Goal: Check status: Check status

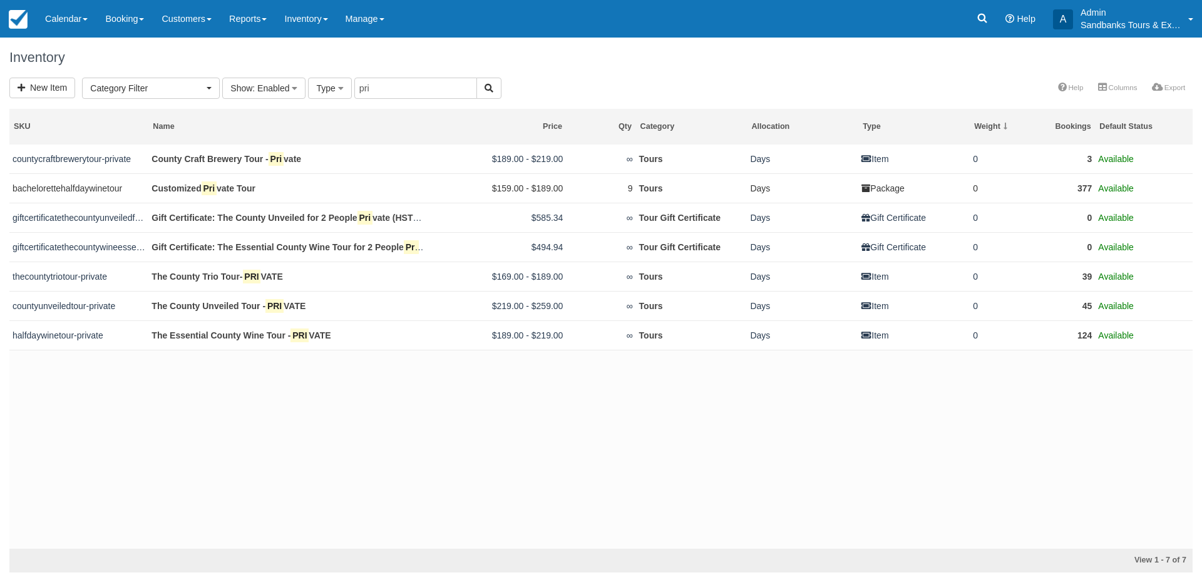
select select
click at [61, 14] on link "Calendar" at bounding box center [66, 19] width 60 height 38
click at [67, 41] on link "Booking" at bounding box center [86, 54] width 99 height 26
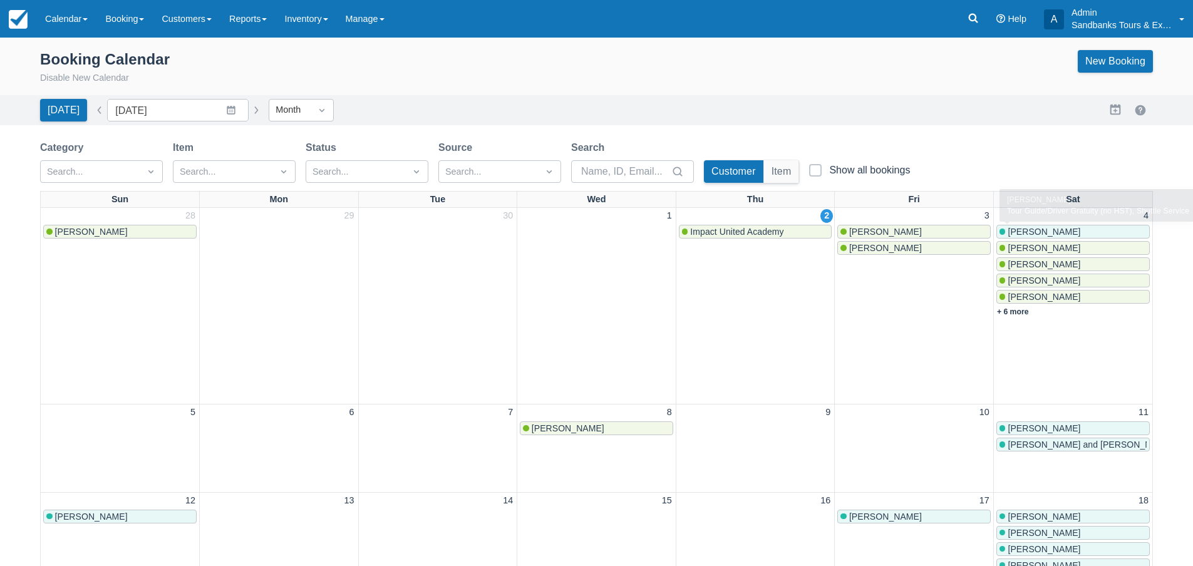
click at [1045, 230] on span "[PERSON_NAME]" at bounding box center [1043, 232] width 73 height 10
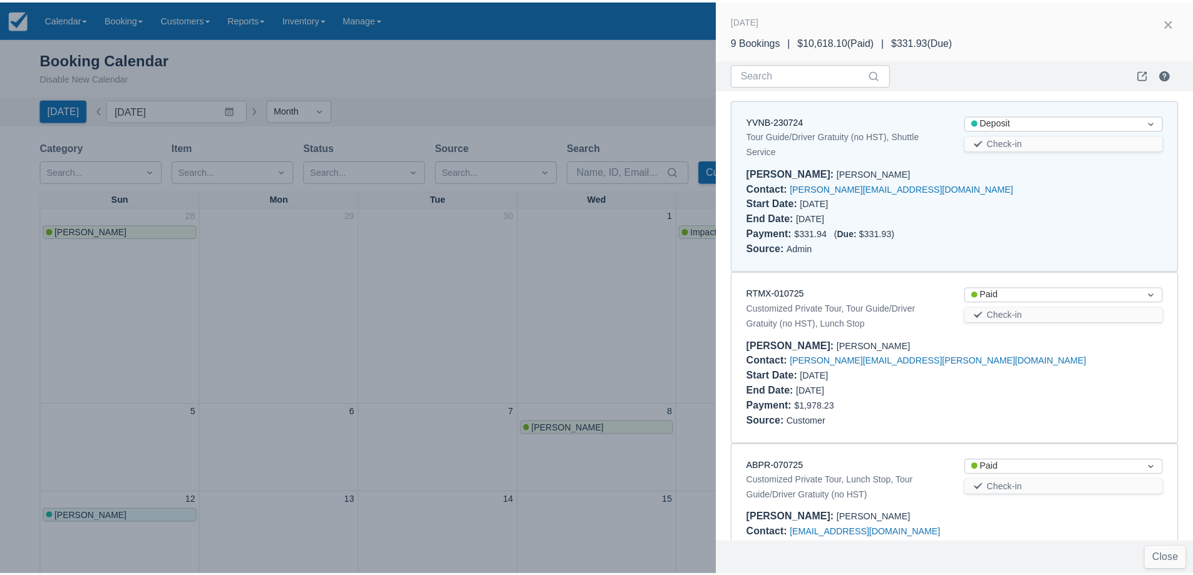
scroll to position [10, 0]
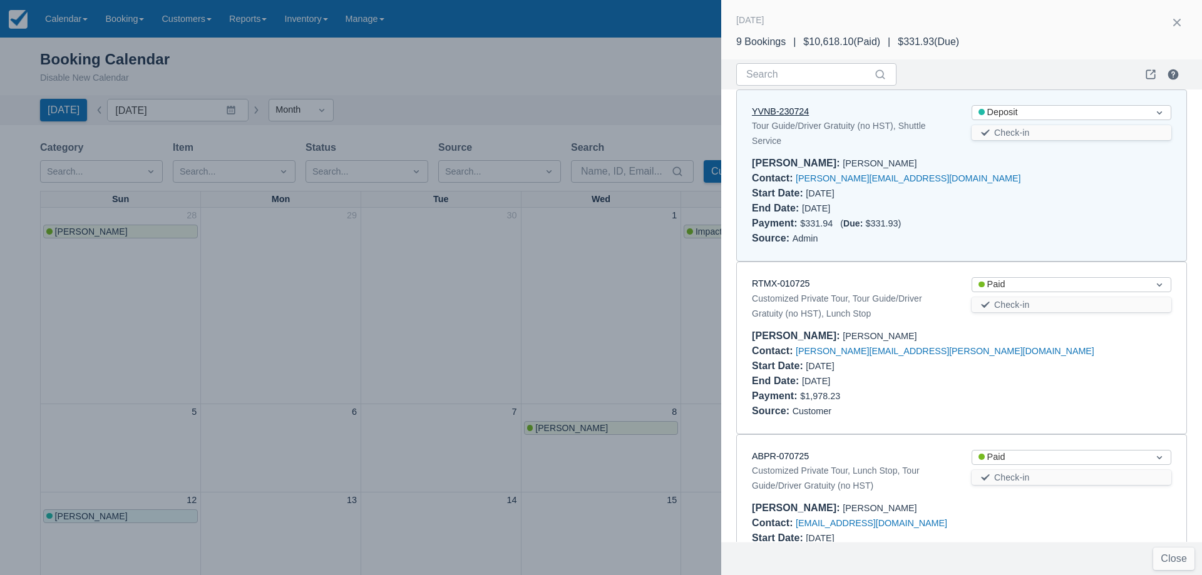
click at [793, 111] on link "YVNB-230724" at bounding box center [780, 111] width 57 height 10
click at [429, 324] on div at bounding box center [601, 287] width 1202 height 575
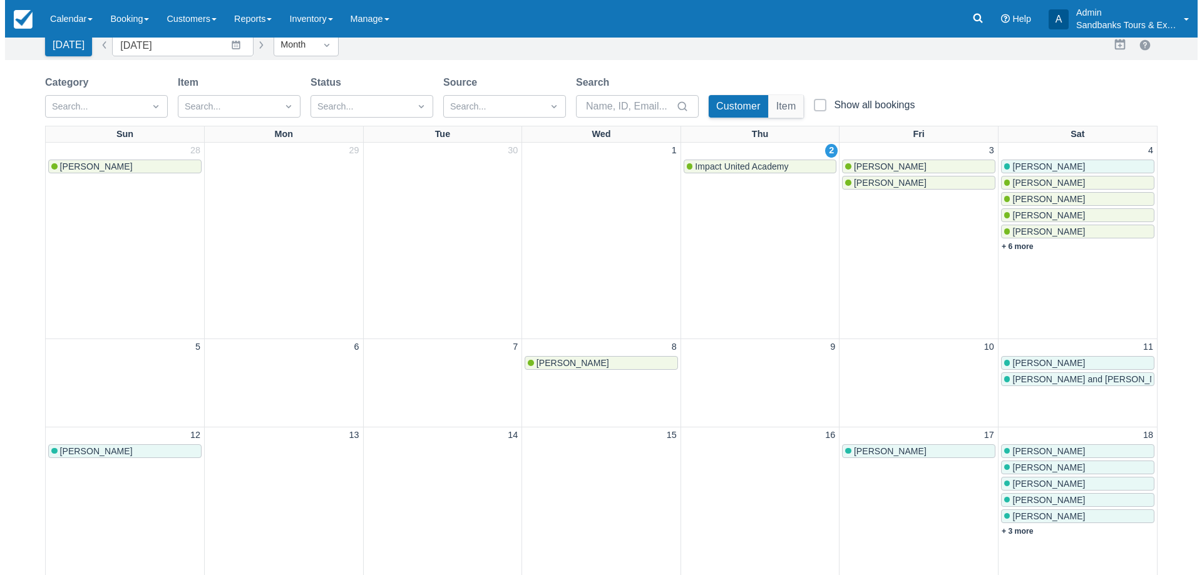
scroll to position [188, 0]
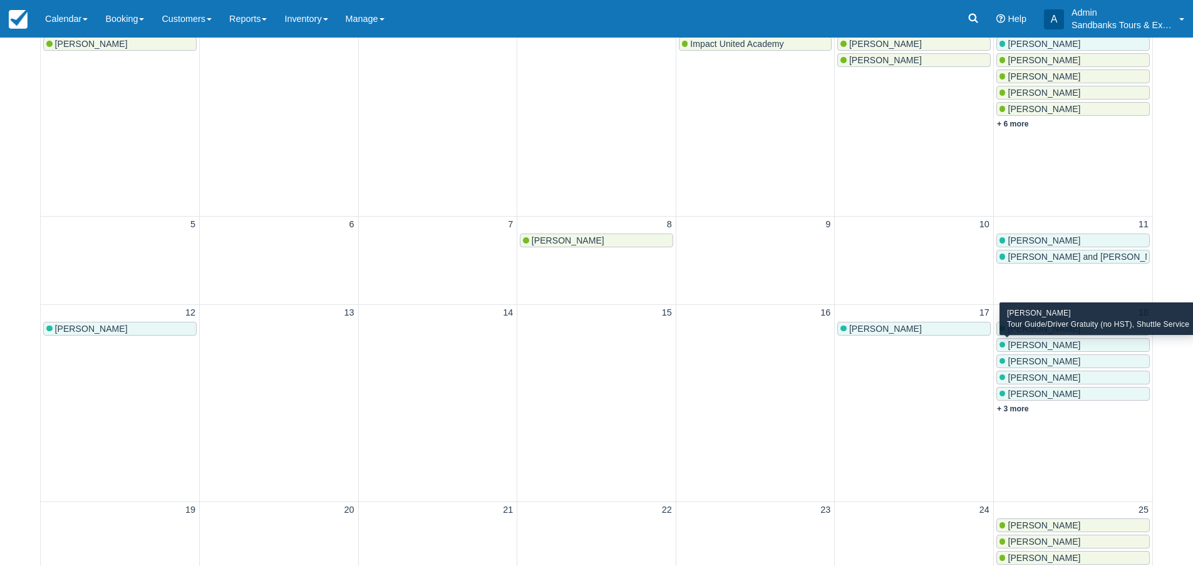
click at [1039, 346] on span "Andrea Howe" at bounding box center [1043, 345] width 73 height 10
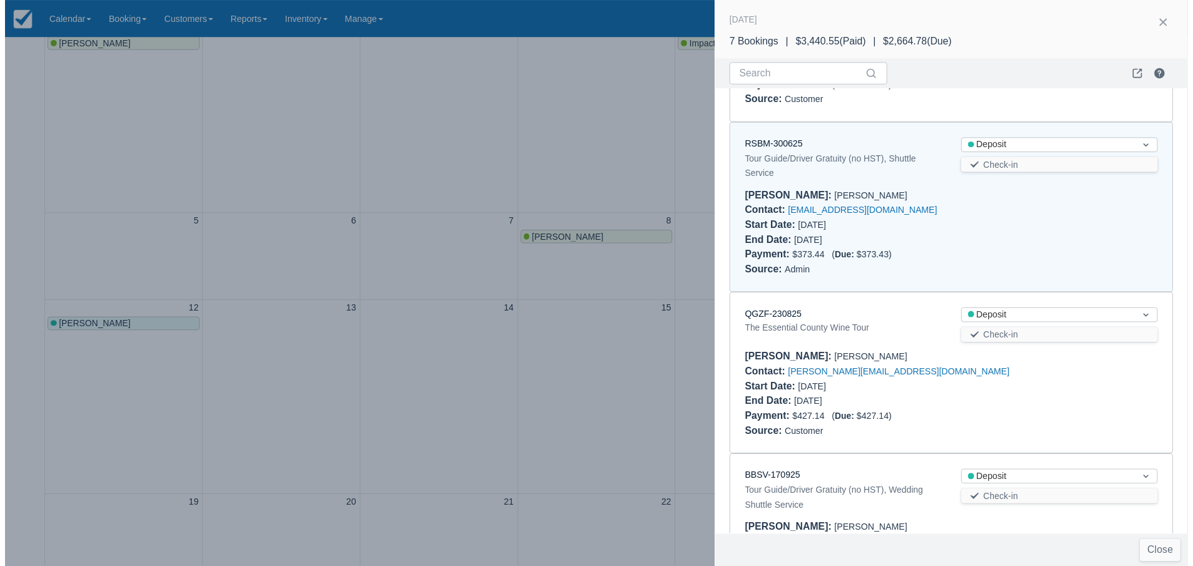
scroll to position [0, 0]
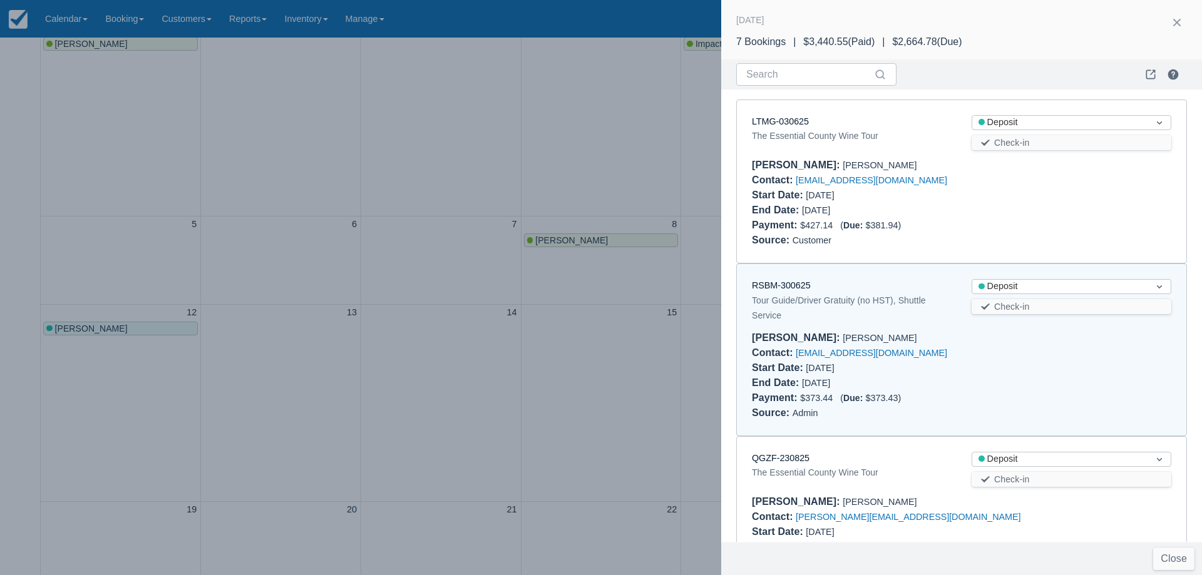
click at [640, 334] on div at bounding box center [601, 287] width 1202 height 575
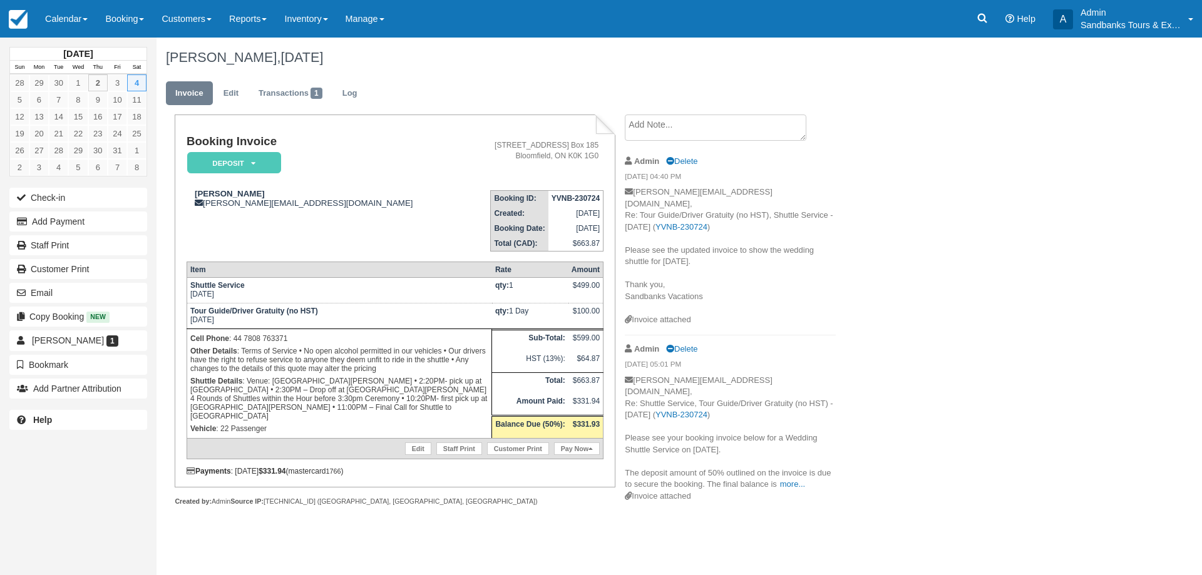
click at [841, 182] on div "Create Show on invoice Admin Delete 09/26/24 04:40 PM chris@cjturner.com, Re: T…" at bounding box center [730, 313] width 230 height 397
